Goal: Task Accomplishment & Management: Use online tool/utility

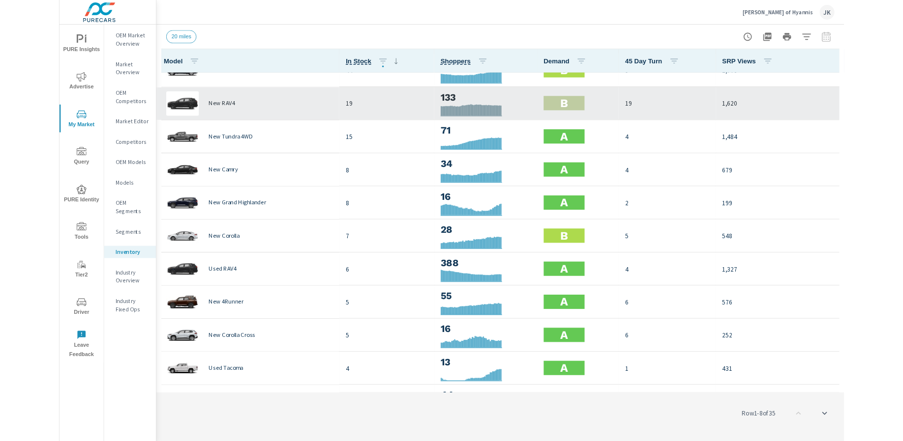
scroll to position [17, 0]
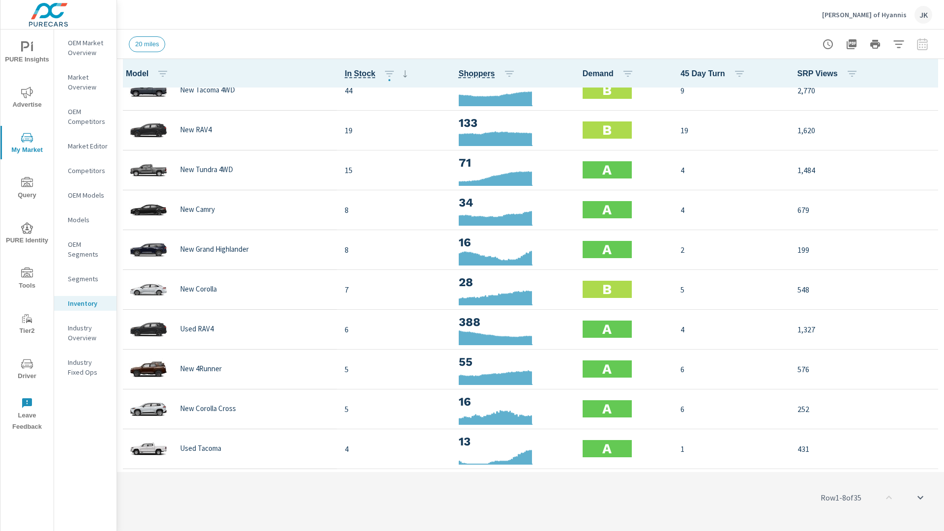
click at [820, 9] on div "JK" at bounding box center [923, 15] width 18 height 18
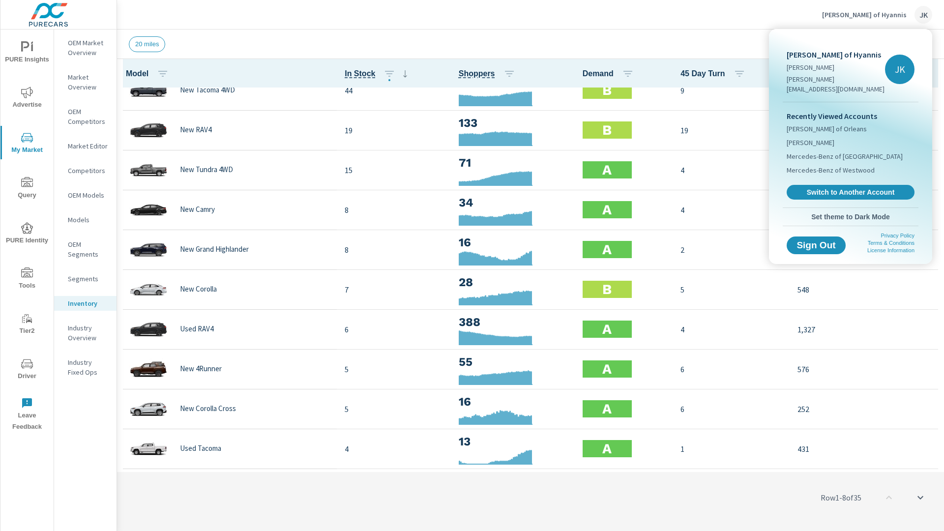
click at [344, 401] on div at bounding box center [472, 265] width 944 height 531
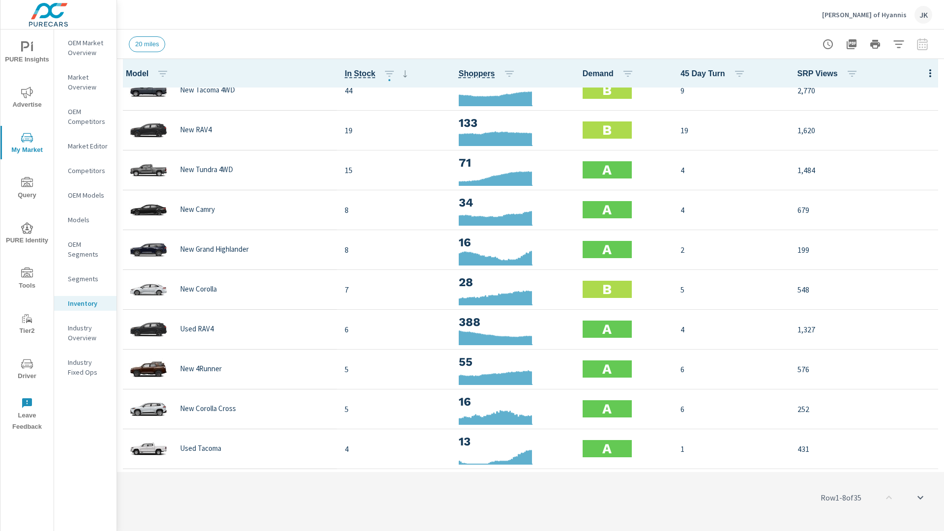
click at [303, 25] on div "[PERSON_NAME] of Hyannis JK" at bounding box center [530, 14] width 803 height 29
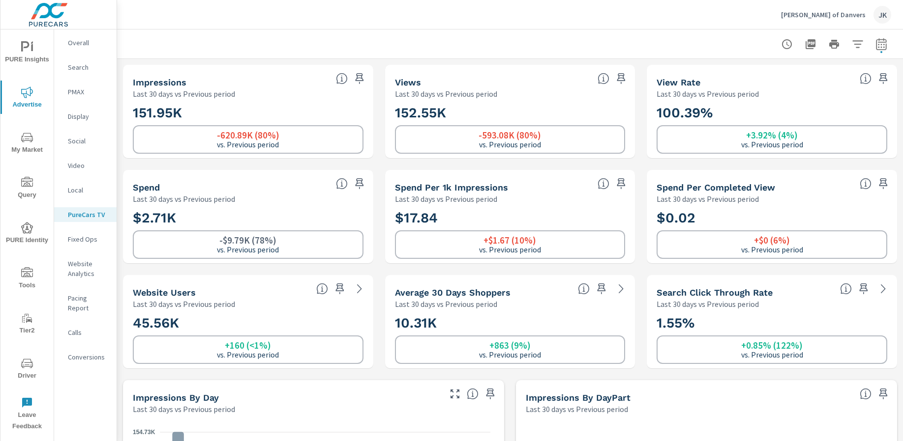
scroll to position [0, 0]
click at [23, 141] on icon "nav menu" at bounding box center [27, 138] width 12 height 12
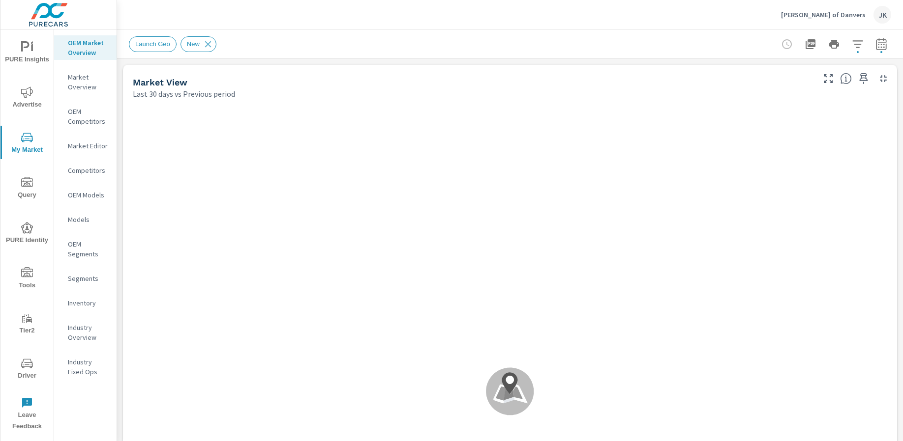
click at [838, 43] on div at bounding box center [834, 44] width 114 height 20
click at [847, 43] on button "button" at bounding box center [857, 44] width 20 height 20
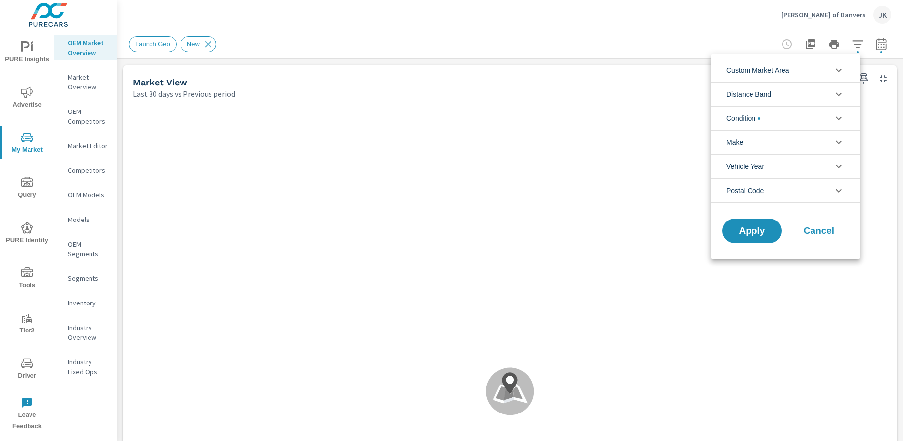
click at [84, 312] on div at bounding box center [451, 220] width 903 height 441
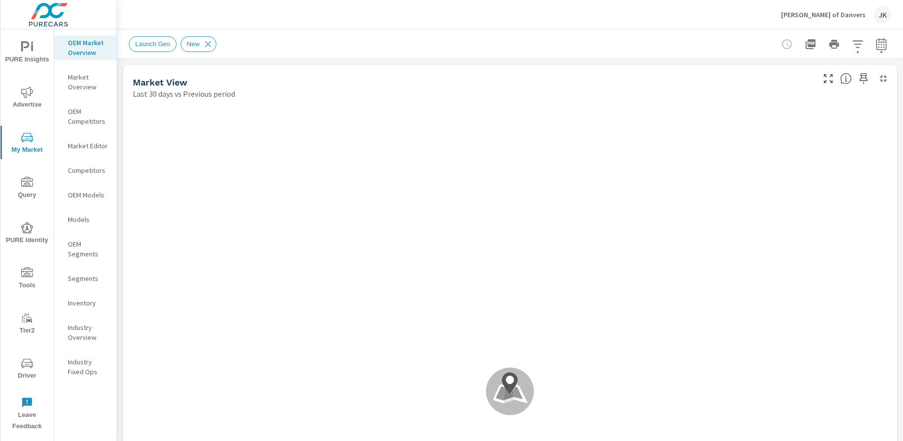
click at [85, 301] on div "Custom Market Area (none) 2023 Launch Geo PMA New Geo_2024 AOTT Distance Band 0…" at bounding box center [451, 220] width 903 height 441
click at [79, 300] on p "Inventory" at bounding box center [88, 303] width 41 height 10
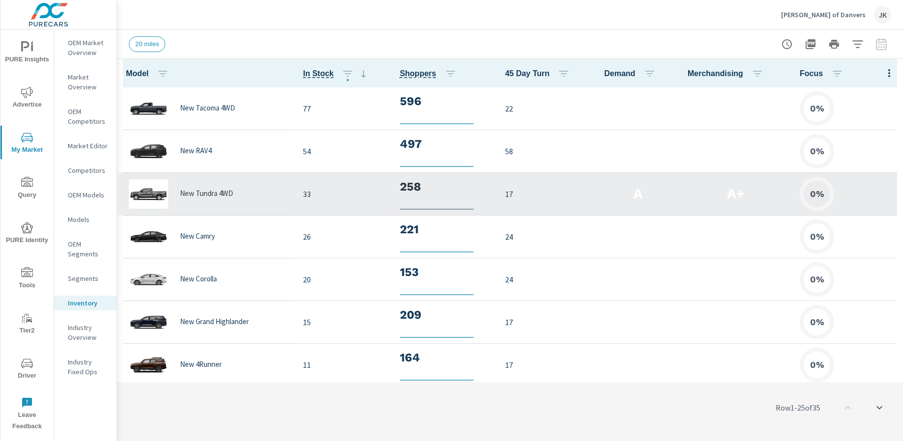
scroll to position [0, 0]
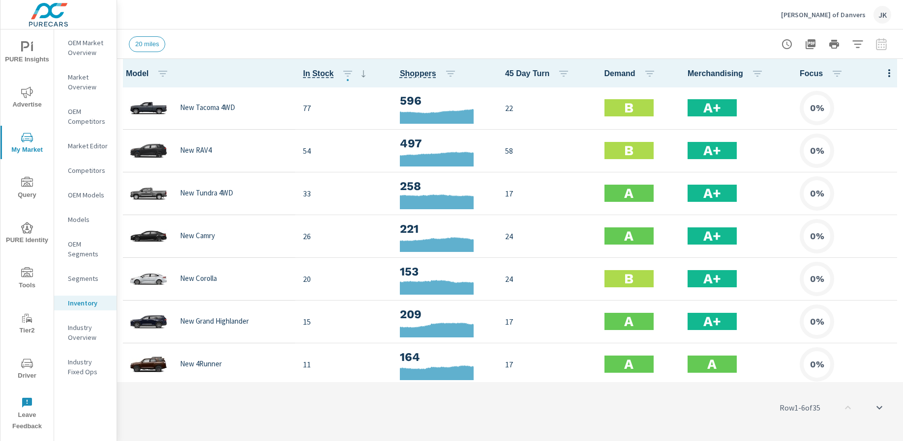
click at [850, 42] on button "button" at bounding box center [857, 44] width 20 height 20
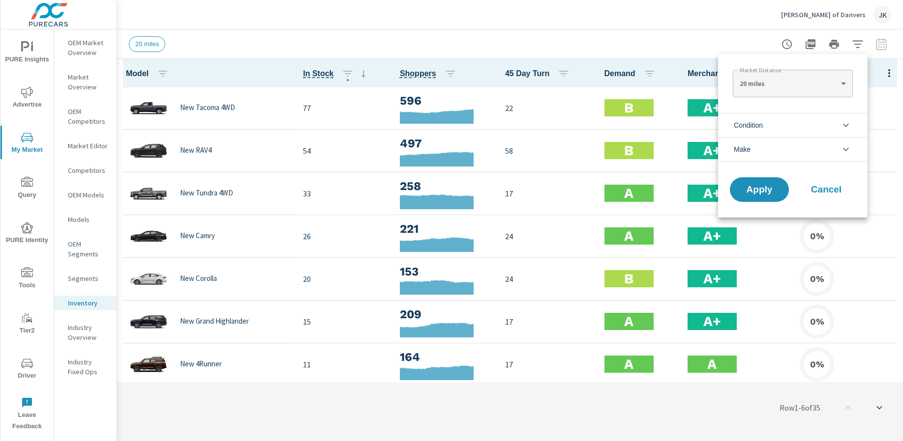
drag, startPoint x: 874, startPoint y: 73, endPoint x: 880, endPoint y: 75, distance: 7.2
click at [874, 73] on div at bounding box center [451, 220] width 903 height 441
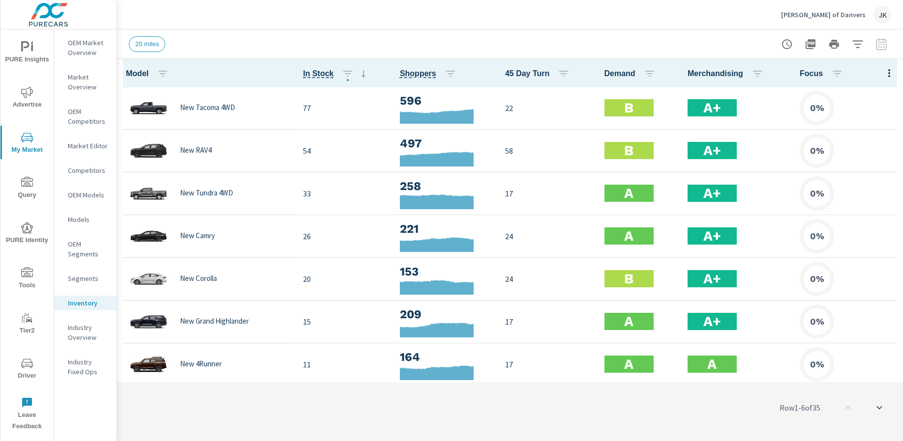
click at [883, 77] on icon "button" at bounding box center [889, 73] width 12 height 12
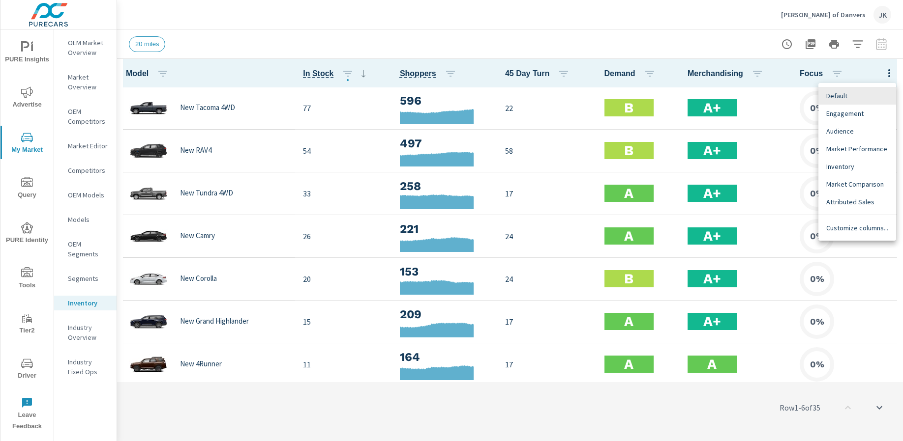
click at [846, 228] on span "Customize columns..." at bounding box center [857, 228] width 62 height 10
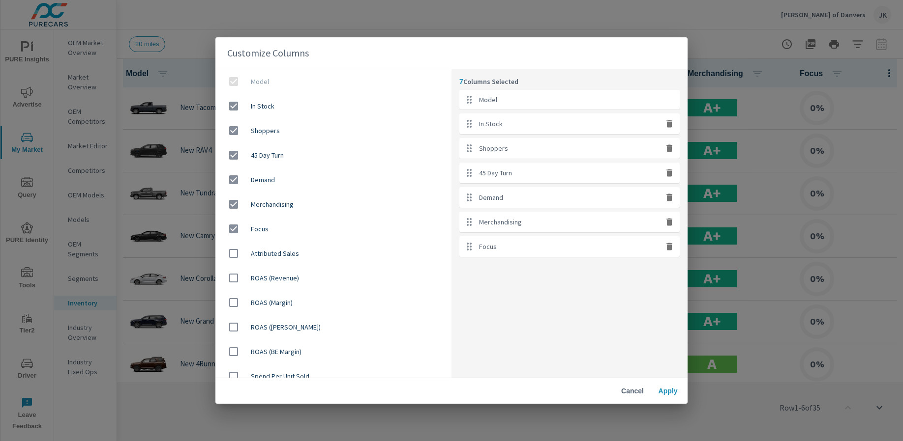
click at [673, 226] on icon "button" at bounding box center [669, 222] width 10 height 10
checkbox input "false"
click at [672, 225] on icon "button" at bounding box center [669, 222] width 10 height 10
checkbox input "false"
drag, startPoint x: 505, startPoint y: 202, endPoint x: 506, endPoint y: 172, distance: 29.5
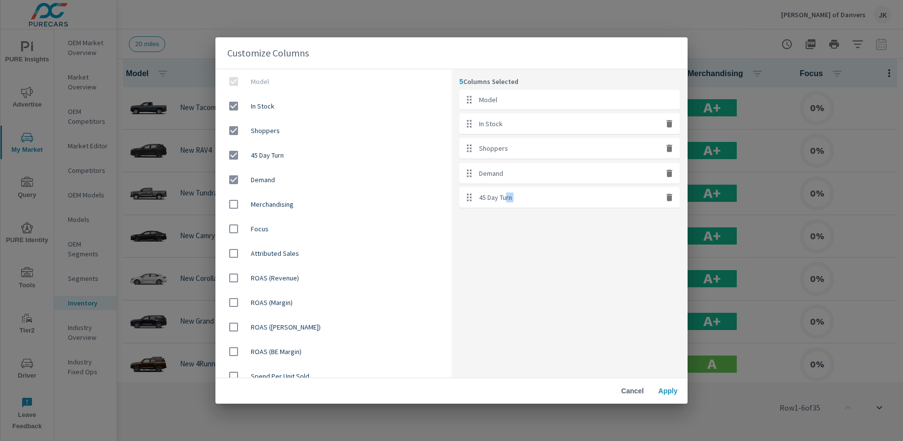
click at [506, 172] on ul "Model In Stock Shoppers 45 Day Turn Demand" at bounding box center [569, 149] width 220 height 118
click at [555, 253] on div "5 Columns Selected Model In Stock Shoppers Demand 45 Day Turn" at bounding box center [569, 223] width 236 height 309
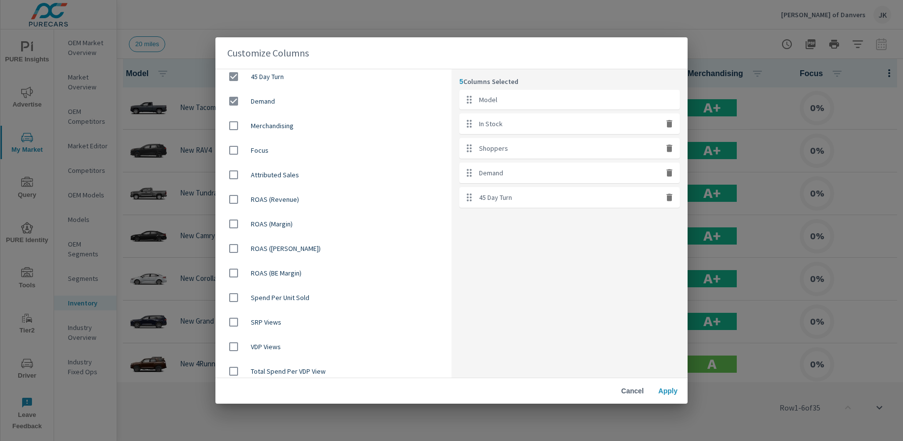
scroll to position [108, 0]
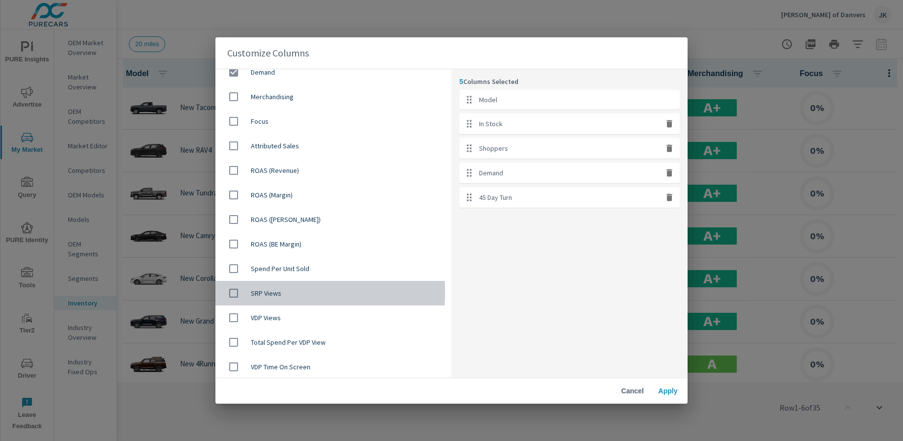
click at [232, 292] on input "checkbox" at bounding box center [233, 293] width 21 height 21
checkbox input "true"
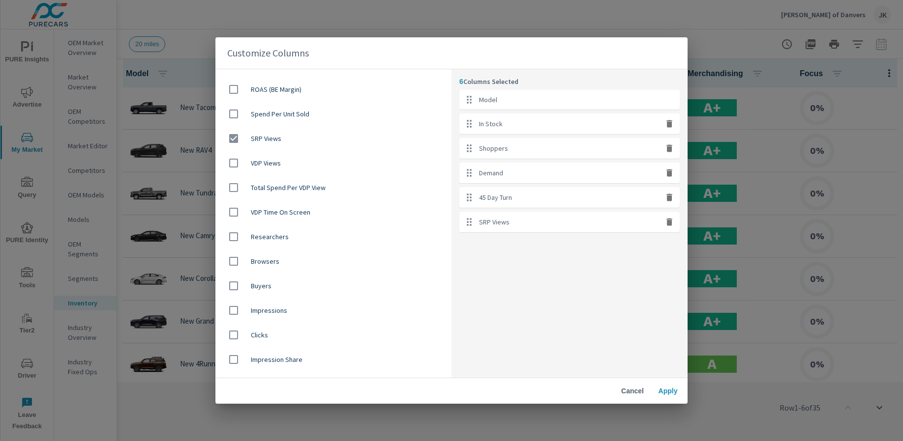
scroll to position [275, 0]
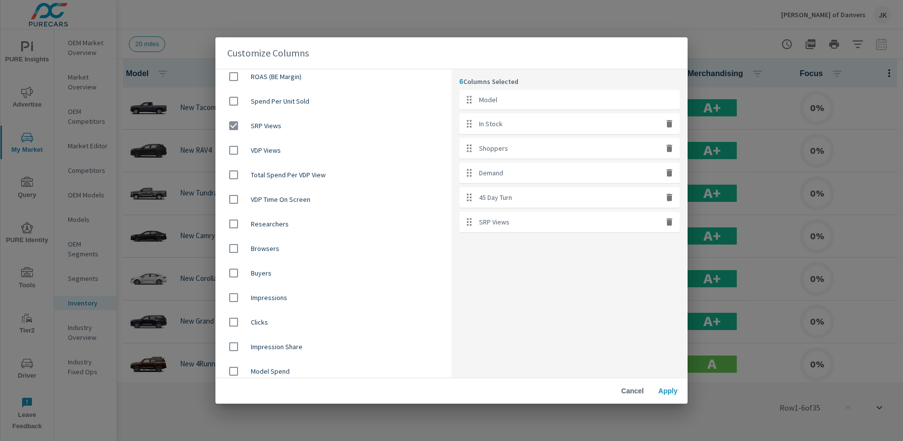
click at [249, 275] on div at bounding box center [237, 273] width 28 height 21
checkbox input "true"
drag, startPoint x: 515, startPoint y: 253, endPoint x: 516, endPoint y: 171, distance: 82.1
click at [516, 171] on ul "Model In Stock Shoppers Demand 45 Day Turn SRP Views Buyers" at bounding box center [569, 173] width 220 height 167
click at [664, 391] on span "Apply" at bounding box center [668, 391] width 24 height 9
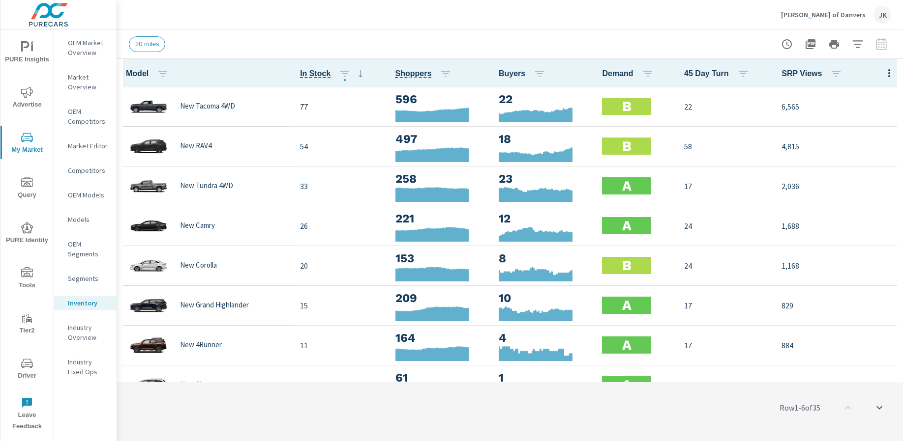
click at [660, 416] on div "Row 1 - 6 of 35" at bounding box center [510, 408] width 786 height 59
